Goal: Information Seeking & Learning: Learn about a topic

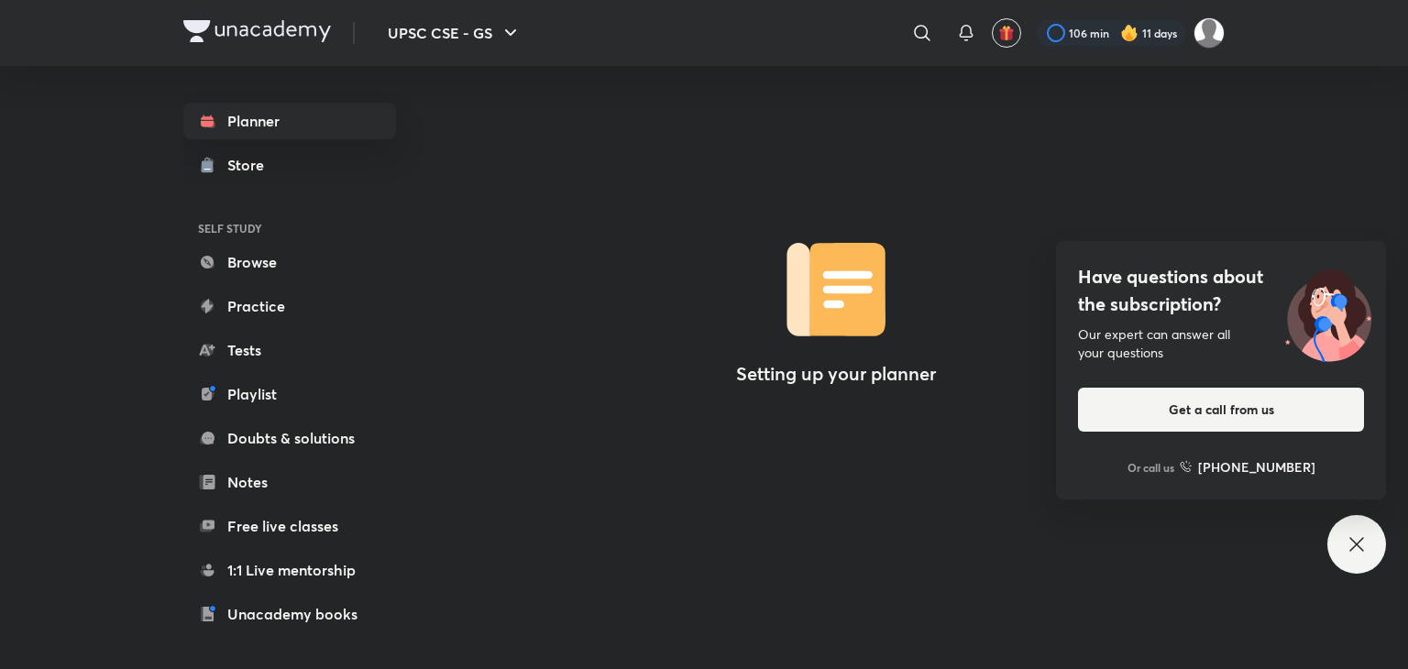
click at [1378, 553] on div "Have questions about the subscription? Our expert can answer all your questions…" at bounding box center [1356, 544] width 59 height 59
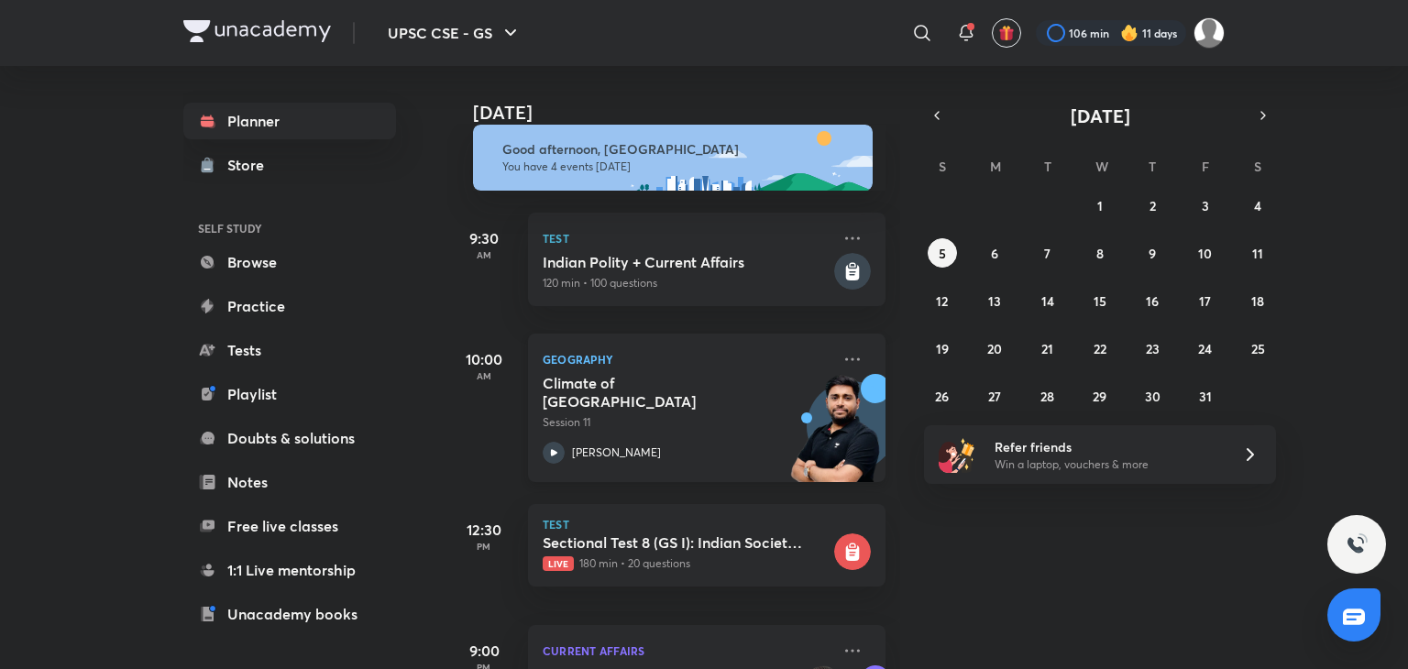
scroll to position [151, 0]
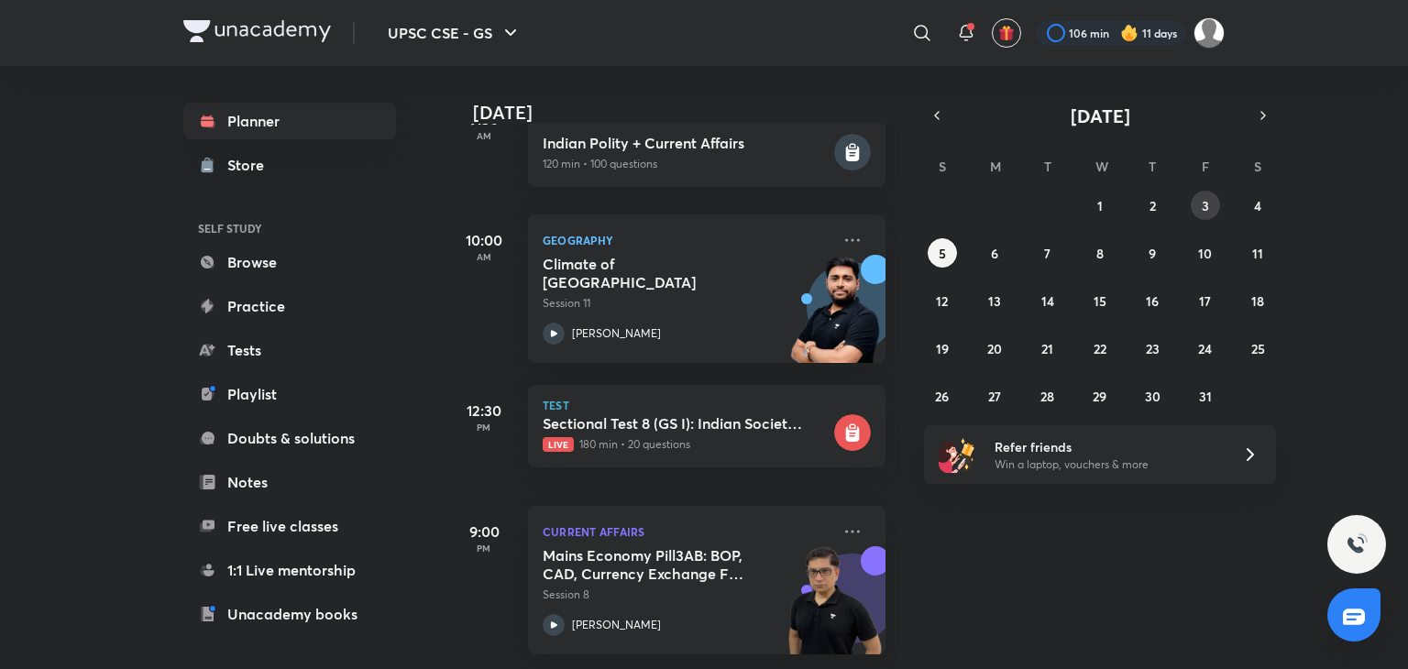
click at [1203, 211] on abbr "3" at bounding box center [1205, 205] width 7 height 17
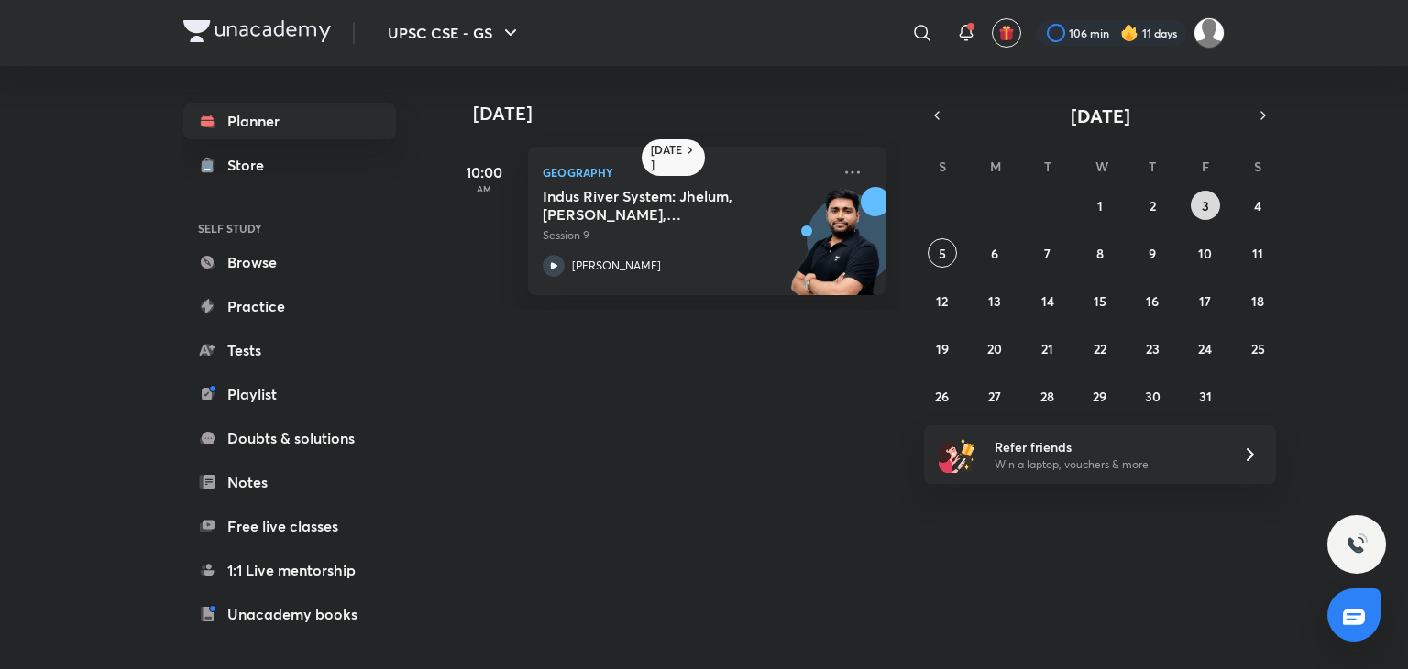
click at [1210, 199] on button "3" at bounding box center [1205, 205] width 29 height 29
click at [1150, 208] on abbr "2" at bounding box center [1153, 205] width 6 height 17
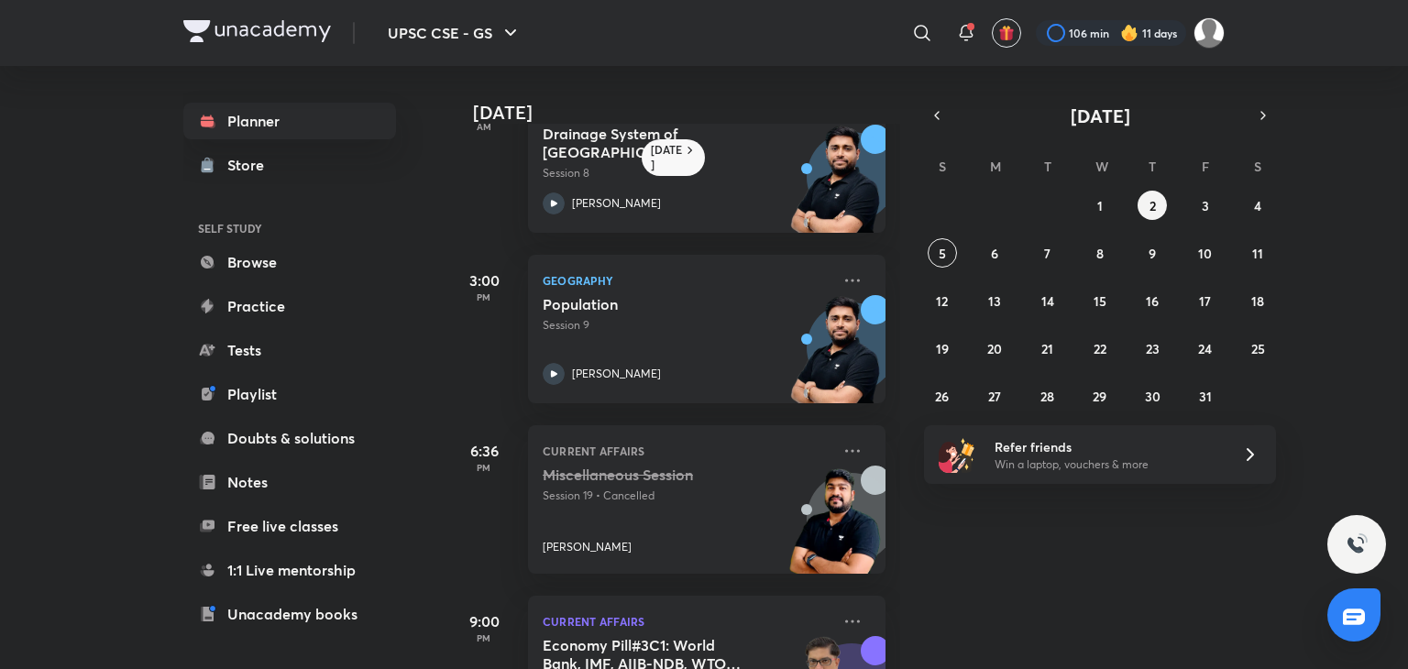
scroll to position [337, 0]
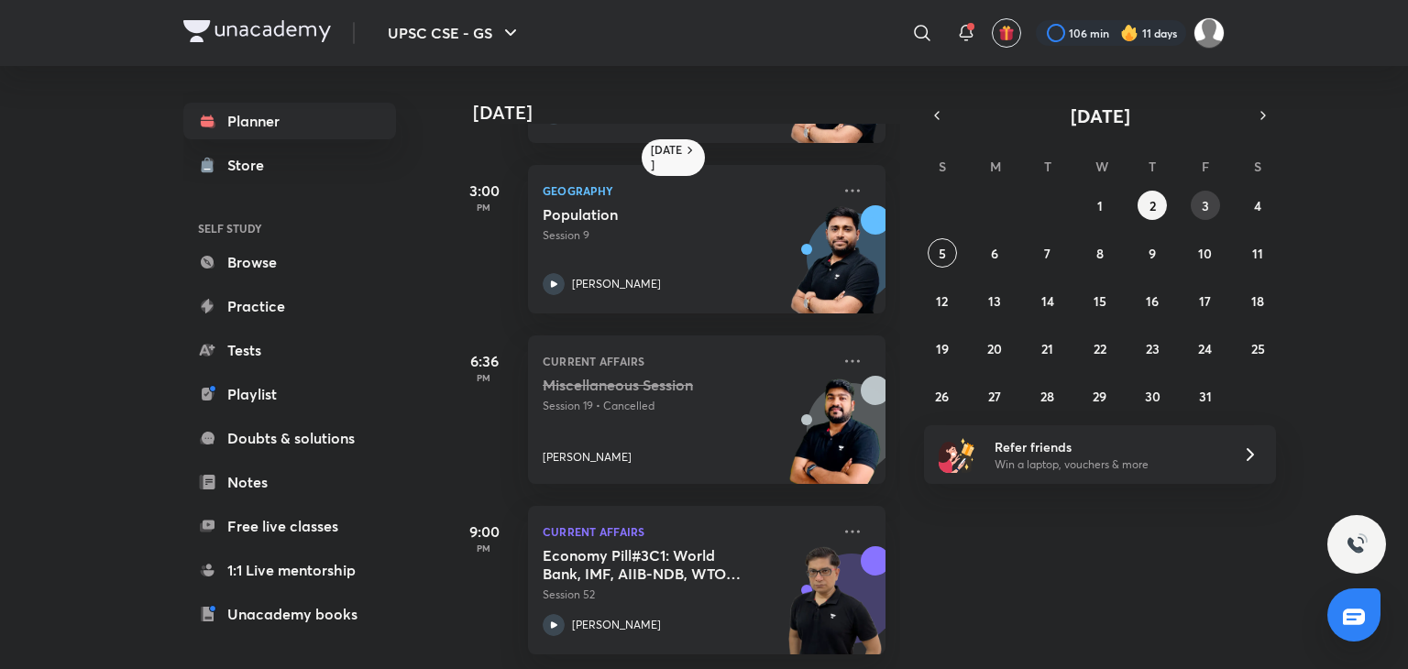
click at [1195, 211] on button "3" at bounding box center [1205, 205] width 29 height 29
click at [560, 618] on icon at bounding box center [554, 625] width 22 height 22
drag, startPoint x: 549, startPoint y: 619, endPoint x: 528, endPoint y: 599, distance: 29.2
click at [537, 610] on div "Current Affairs Economy Pill#3C2: WTO Agreements, Subsidies, RCEP, FTA, G20, G7…" at bounding box center [707, 580] width 358 height 149
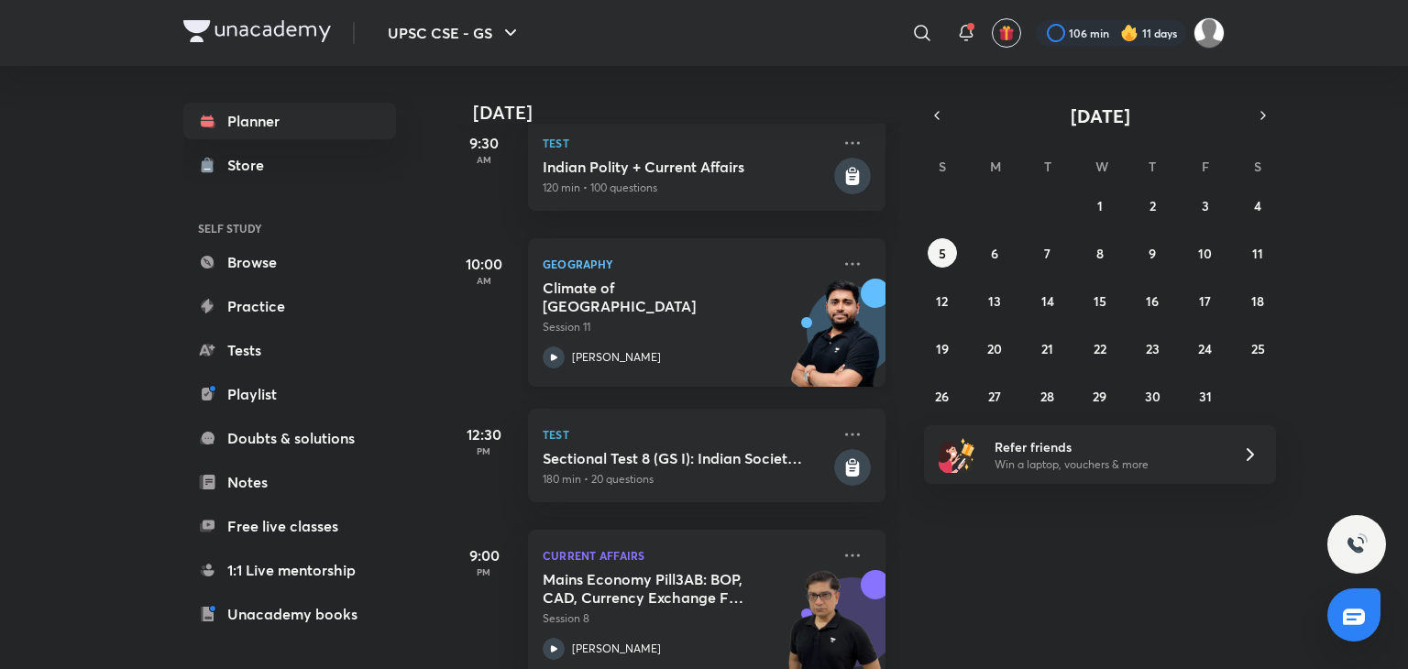
scroll to position [151, 0]
